Goal: Task Accomplishment & Management: Manage account settings

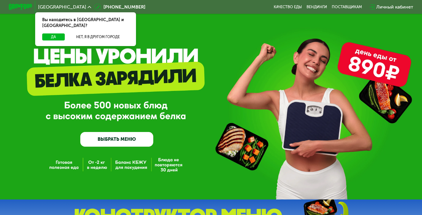
click at [384, 5] on div "Личный кабинет" at bounding box center [395, 7] width 37 height 7
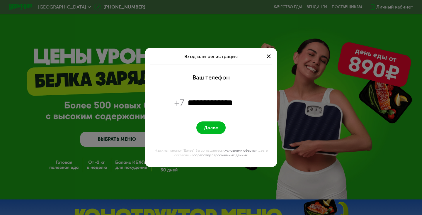
type input "**********"
click at [197, 121] on button "Далее" at bounding box center [211, 127] width 29 height 13
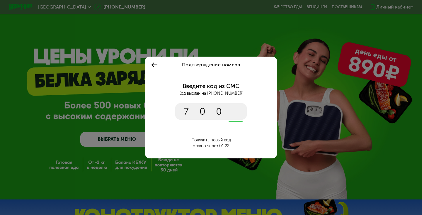
type input "****"
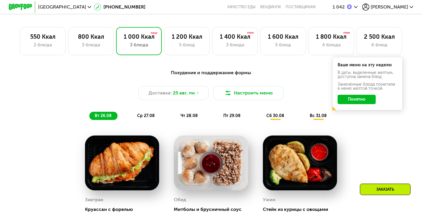
scroll to position [355, 0]
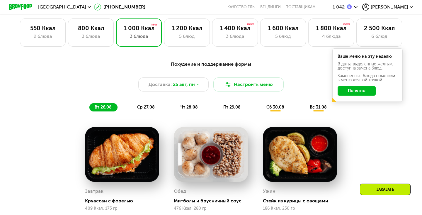
click at [406, 8] on span "[PERSON_NAME]" at bounding box center [390, 7] width 38 height 5
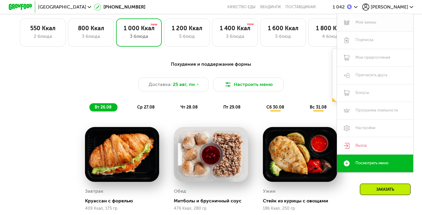
click at [373, 26] on link "Мои заказы" at bounding box center [375, 23] width 76 height 18
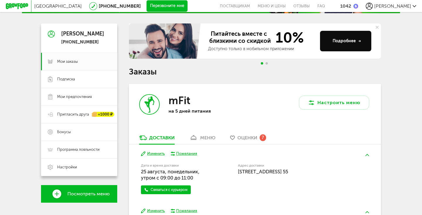
scroll to position [45, 0]
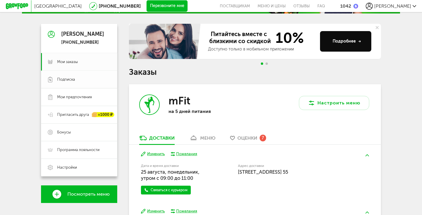
click at [81, 78] on span "Подписка" at bounding box center [83, 79] width 53 height 5
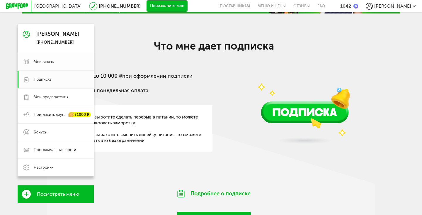
click at [41, 61] on span "Мои заказы" at bounding box center [44, 61] width 21 height 5
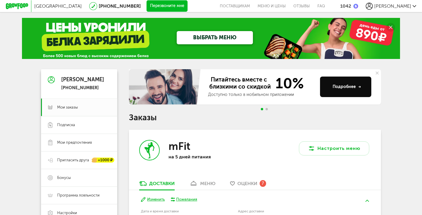
click at [147, 8] on button "Перезвоните мне" at bounding box center [167, 6] width 41 height 12
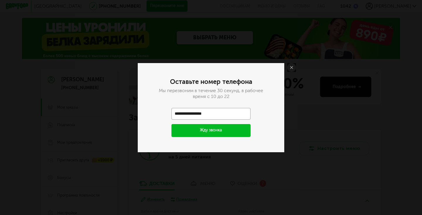
type input "**********"
click at [203, 130] on button "Жду звонка" at bounding box center [211, 130] width 79 height 13
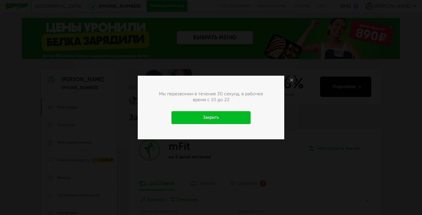
click at [225, 116] on link "Закрыть" at bounding box center [211, 117] width 79 height 13
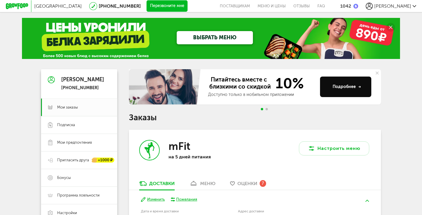
click at [400, 4] on span "[PERSON_NAME]" at bounding box center [393, 6] width 37 height 6
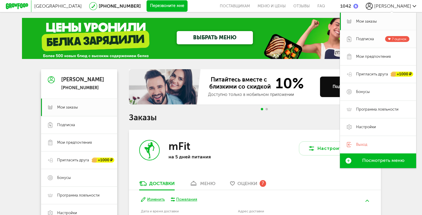
click at [381, 38] on span "Подписка 7 оценок" at bounding box center [382, 39] width 53 height 6
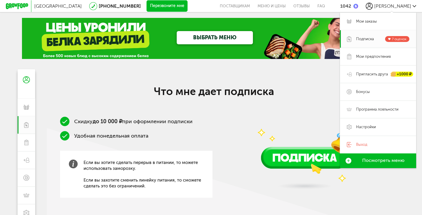
click at [400, 7] on span "[PERSON_NAME]" at bounding box center [393, 6] width 37 height 6
